Goal: Task Accomplishment & Management: Manage account settings

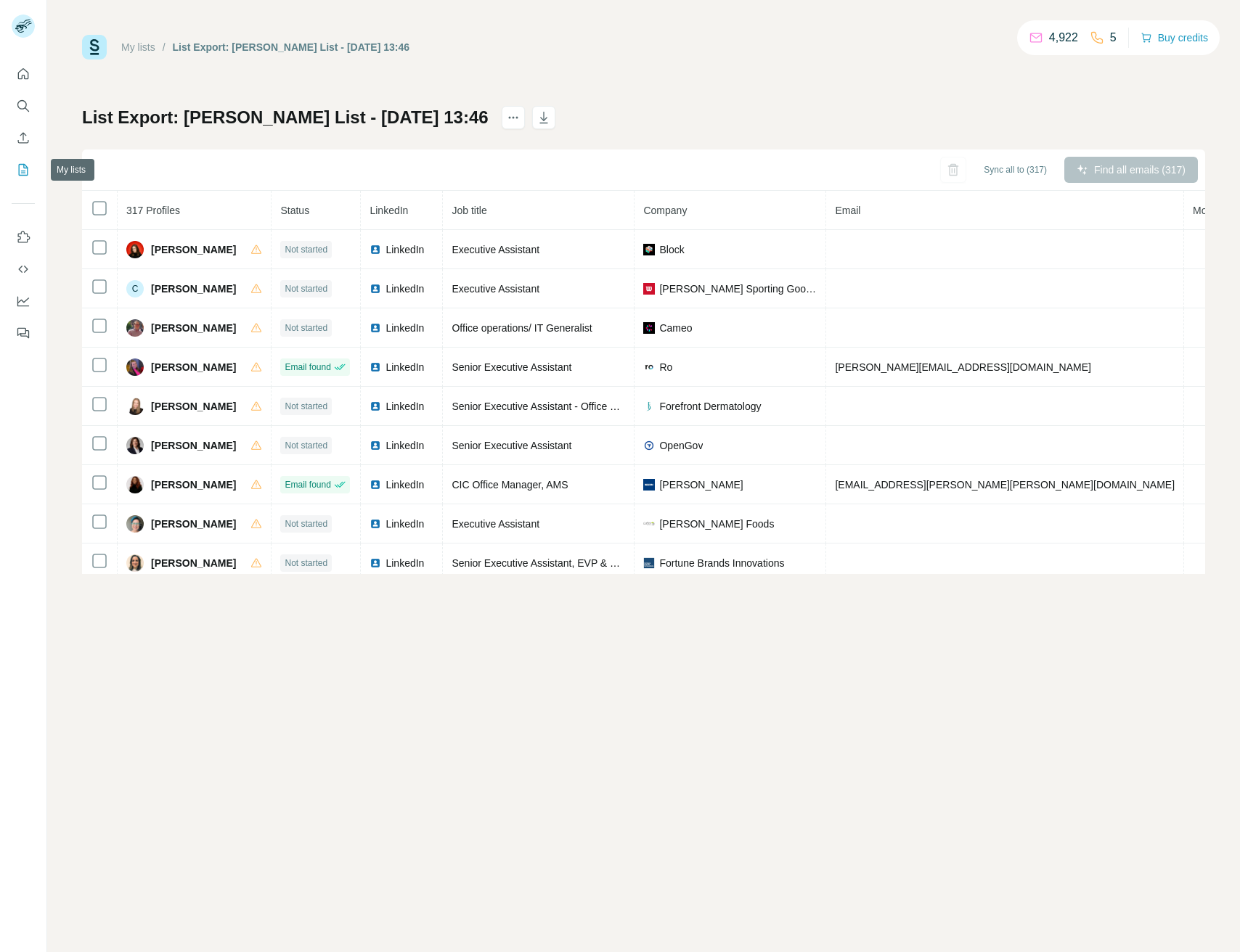
click at [15, 176] on button "My lists" at bounding box center [23, 169] width 23 height 26
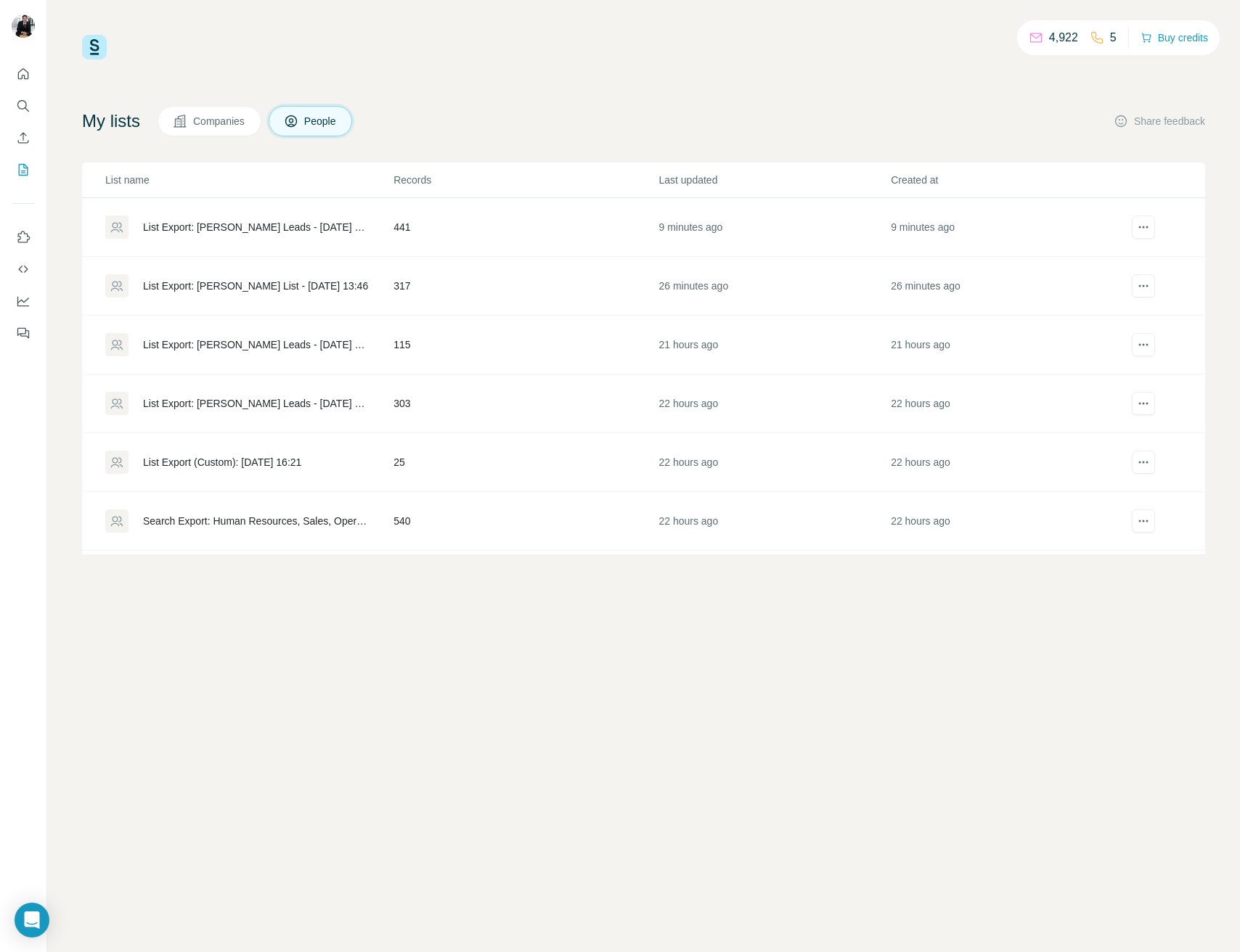
click at [211, 223] on div "List Export: [PERSON_NAME] Leads - [DATE] 14:03" at bounding box center [256, 227] width 226 height 15
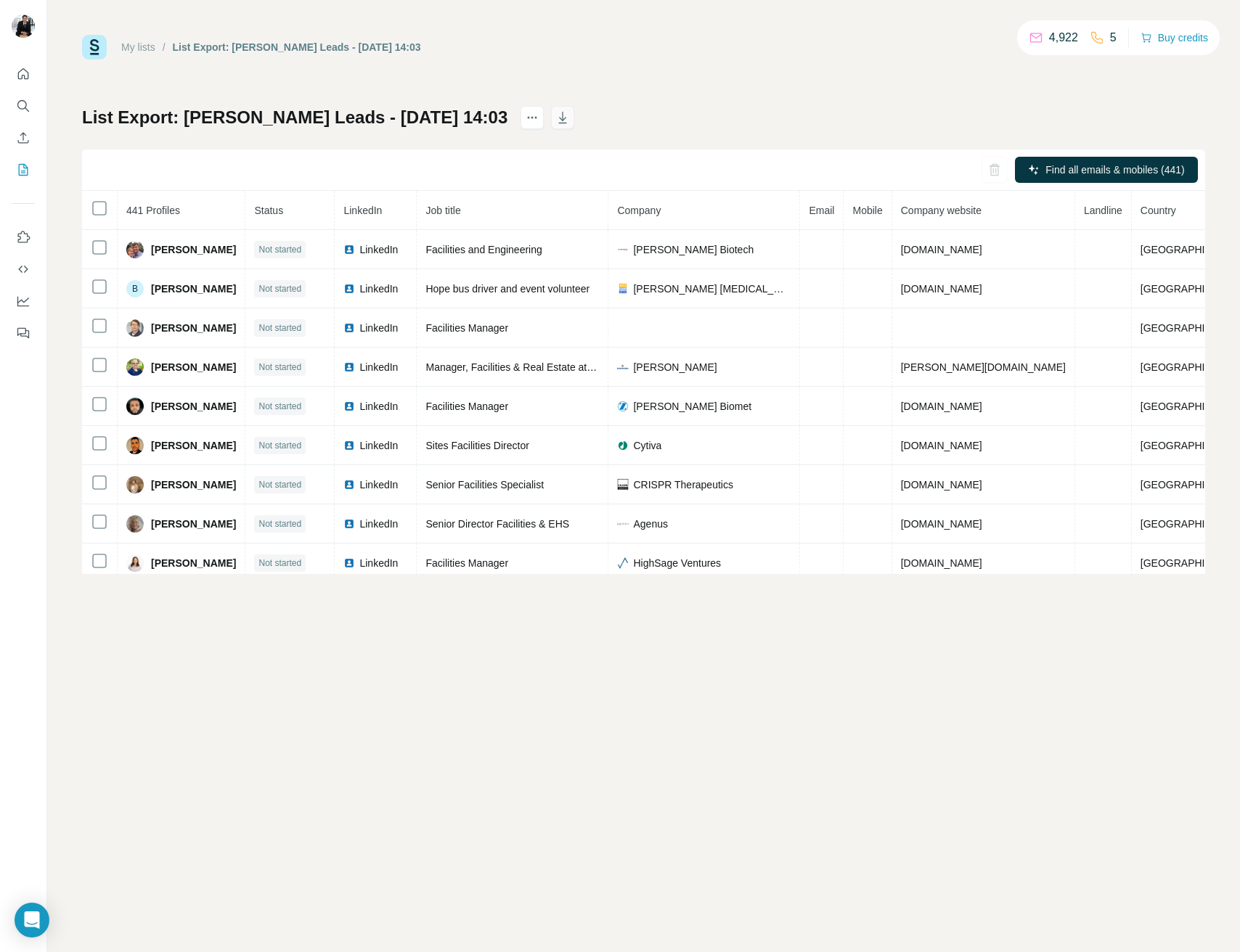
click at [555, 110] on icon "button" at bounding box center [562, 117] width 15 height 15
click at [19, 174] on icon "My lists" at bounding box center [22, 169] width 15 height 15
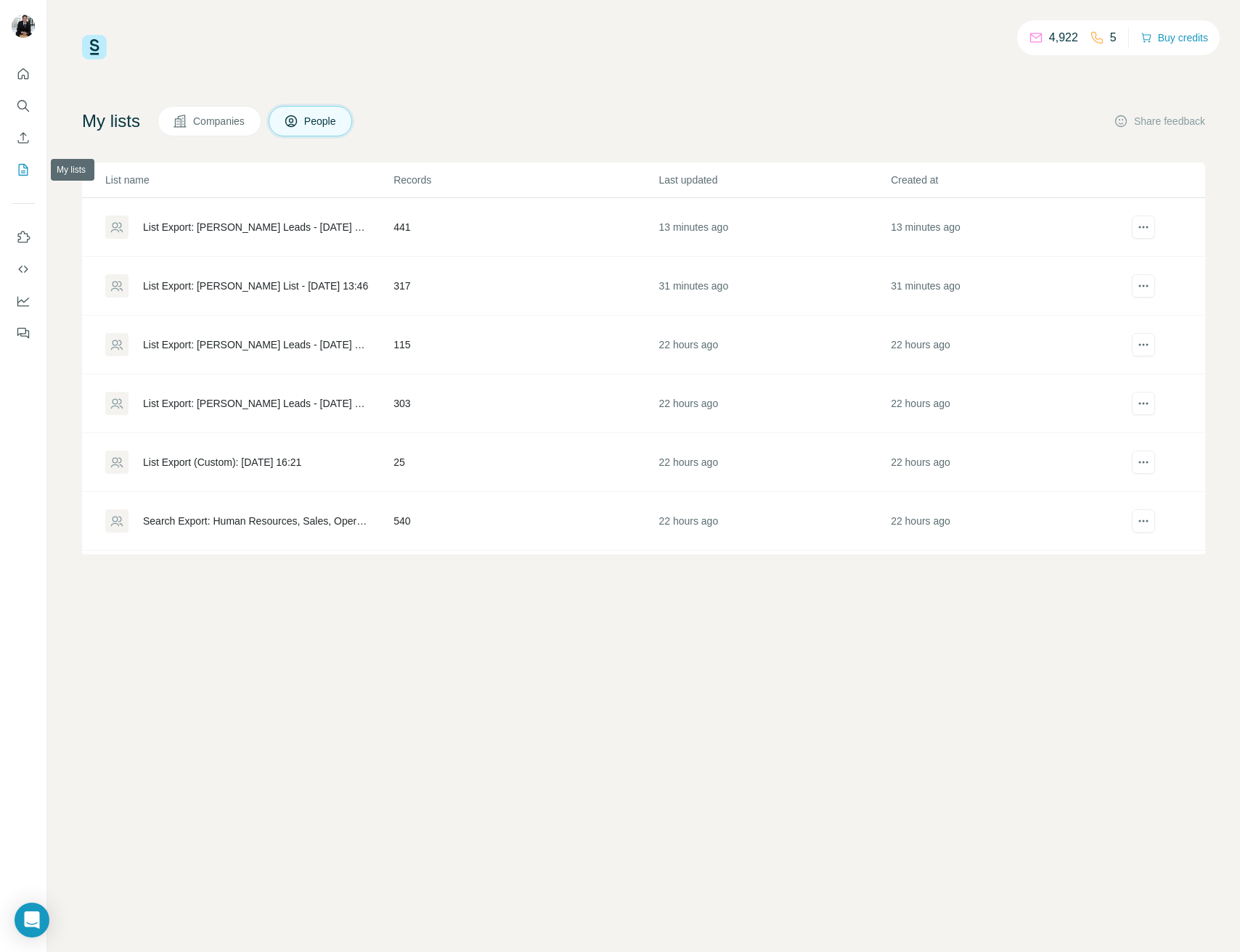
click at [30, 164] on icon "My lists" at bounding box center [22, 169] width 15 height 15
click at [271, 229] on div "List Export: Caleb SFO List - [DATE] 14:14" at bounding box center [238, 227] width 192 height 15
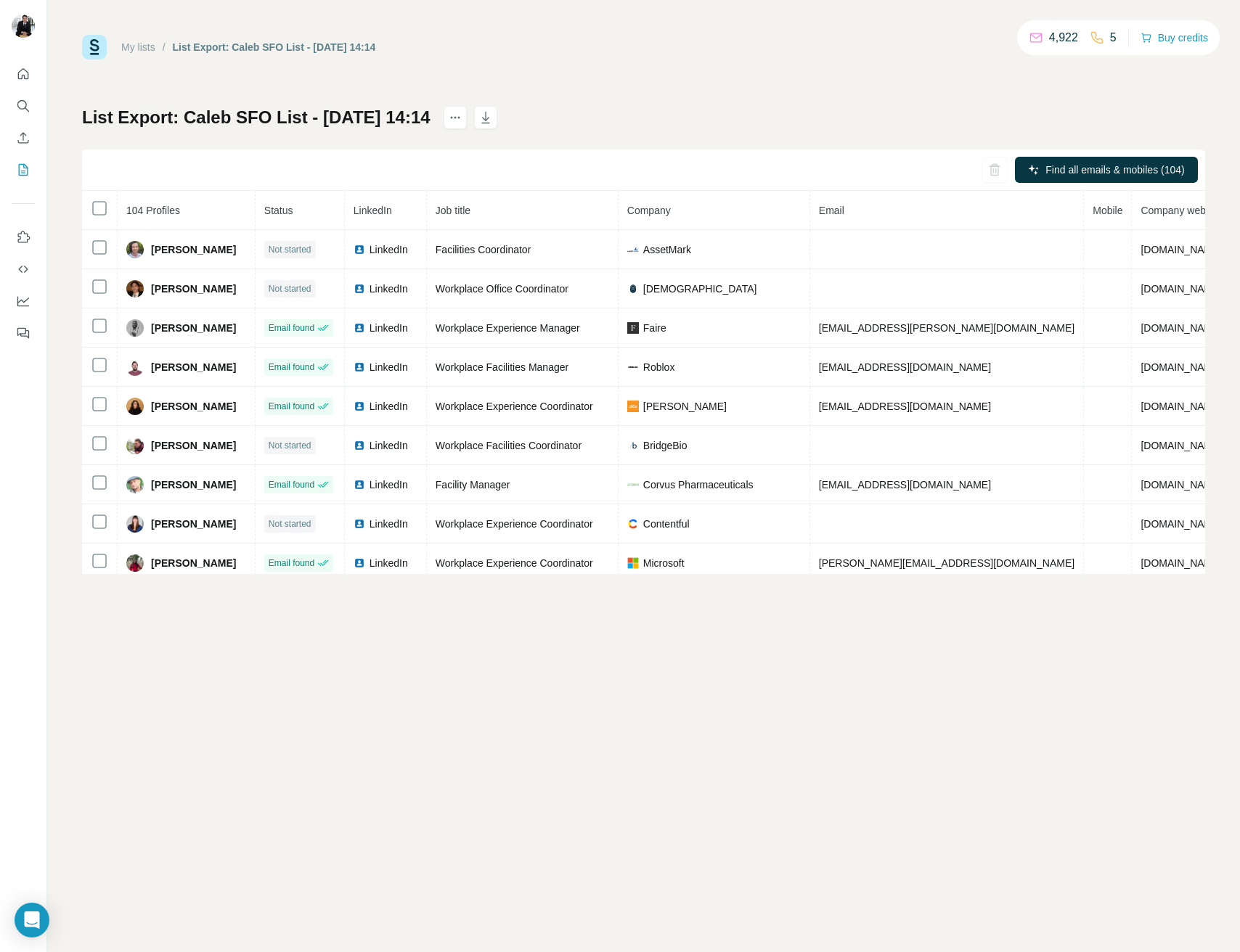
click at [532, 122] on div "List Export: Caleb SFO List - [DATE] 14:14 Find all emails & mobiles (104) 104 …" at bounding box center [643, 339] width 1123 height 468
click at [493, 122] on icon "button" at bounding box center [485, 117] width 15 height 15
